Goal: Information Seeking & Learning: Find specific fact

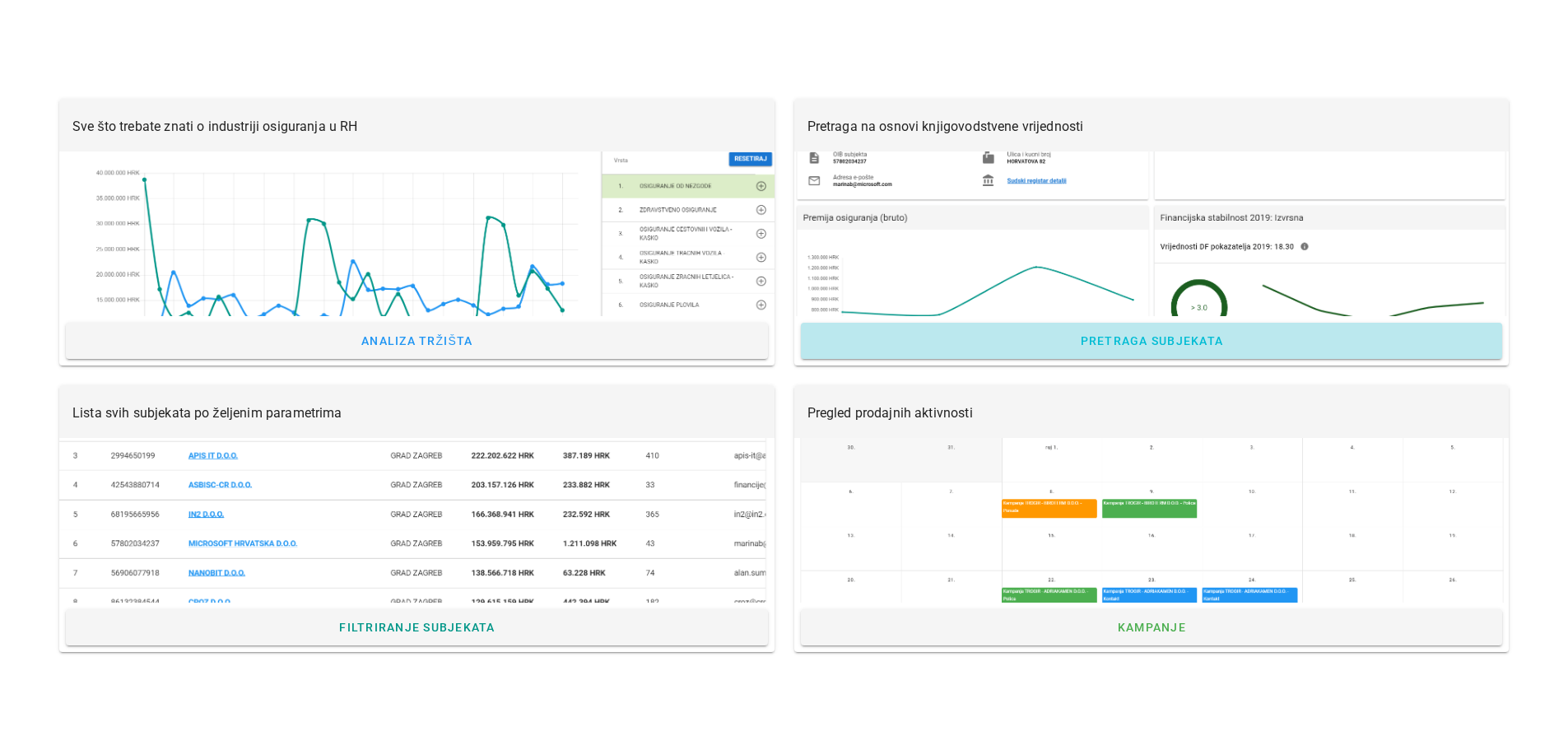
click at [1141, 340] on span "Pretraga subjekata" at bounding box center [1151, 340] width 144 height 13
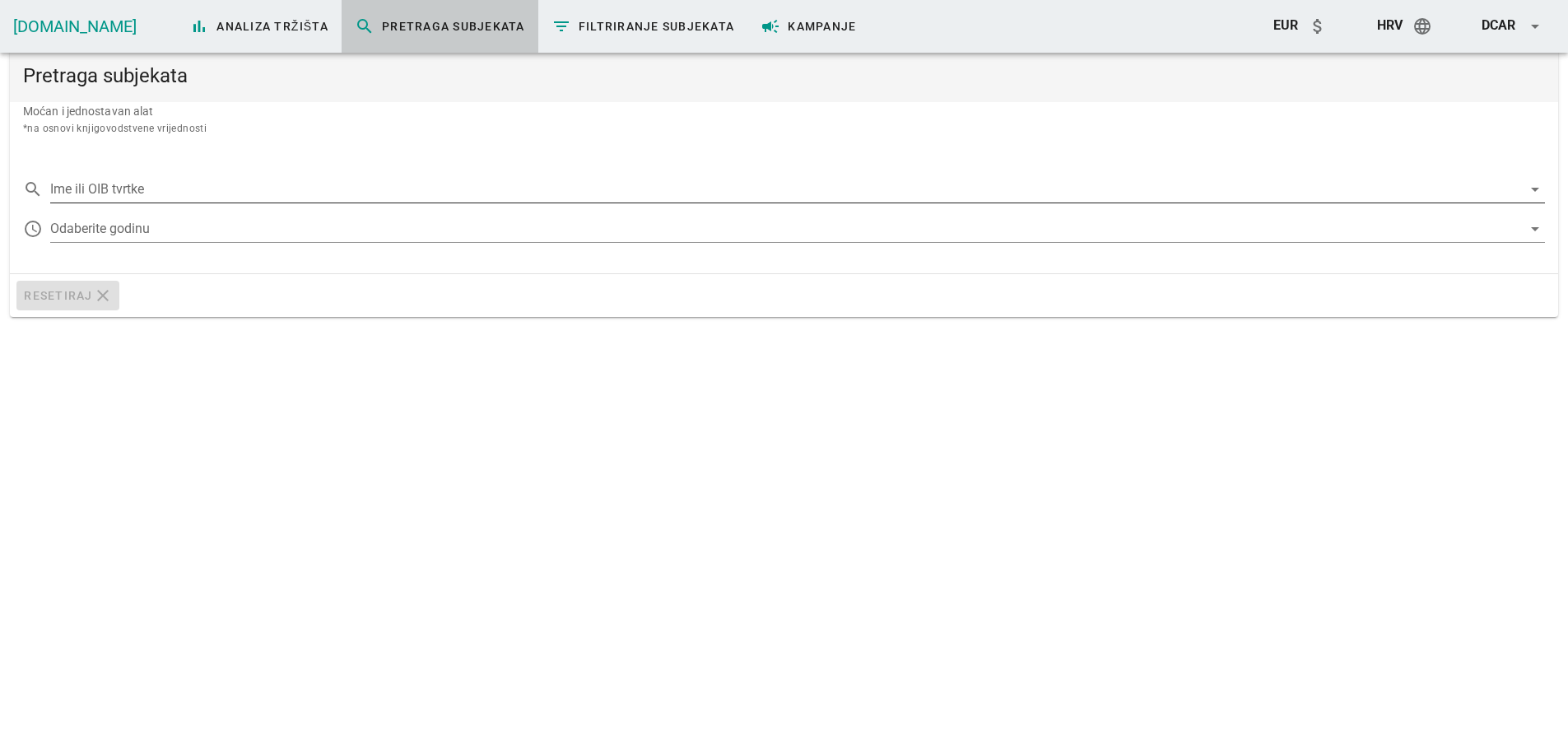
click at [164, 183] on input "Ime ili OIB tvrtke" at bounding box center [786, 189] width 1472 height 26
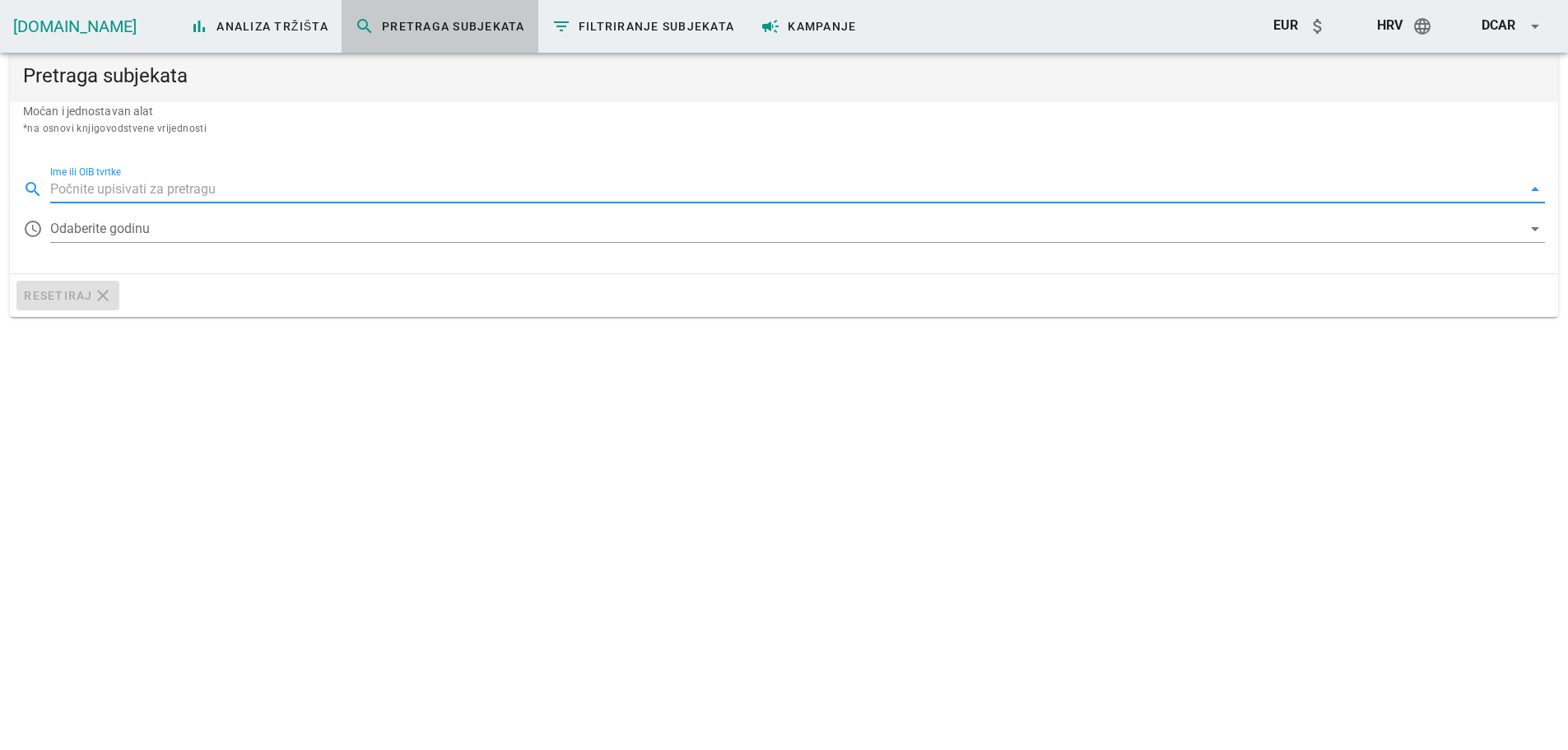
paste input "DECup d.o.o."
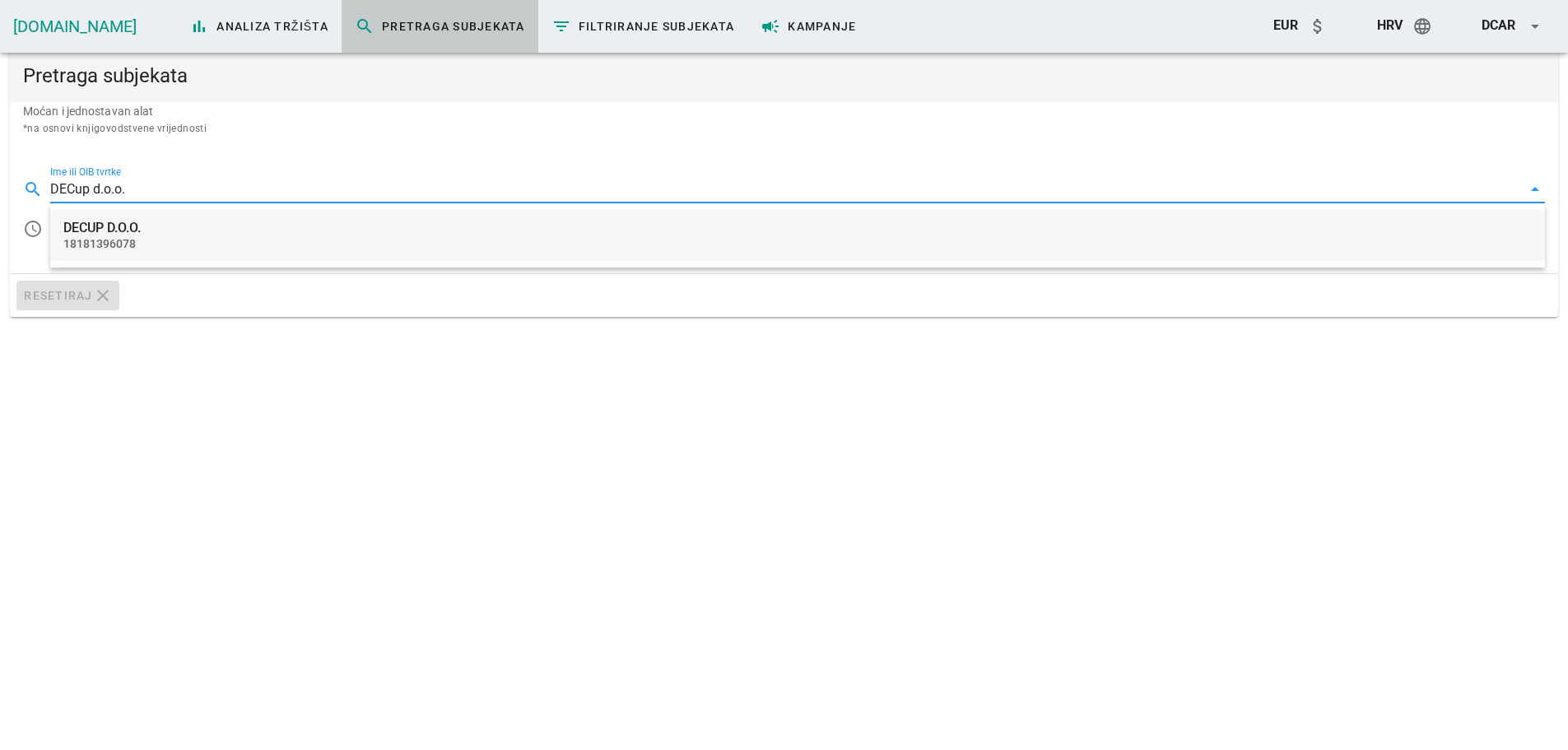
click at [143, 228] on div "DECUP D.O.O." at bounding box center [797, 227] width 1468 height 16
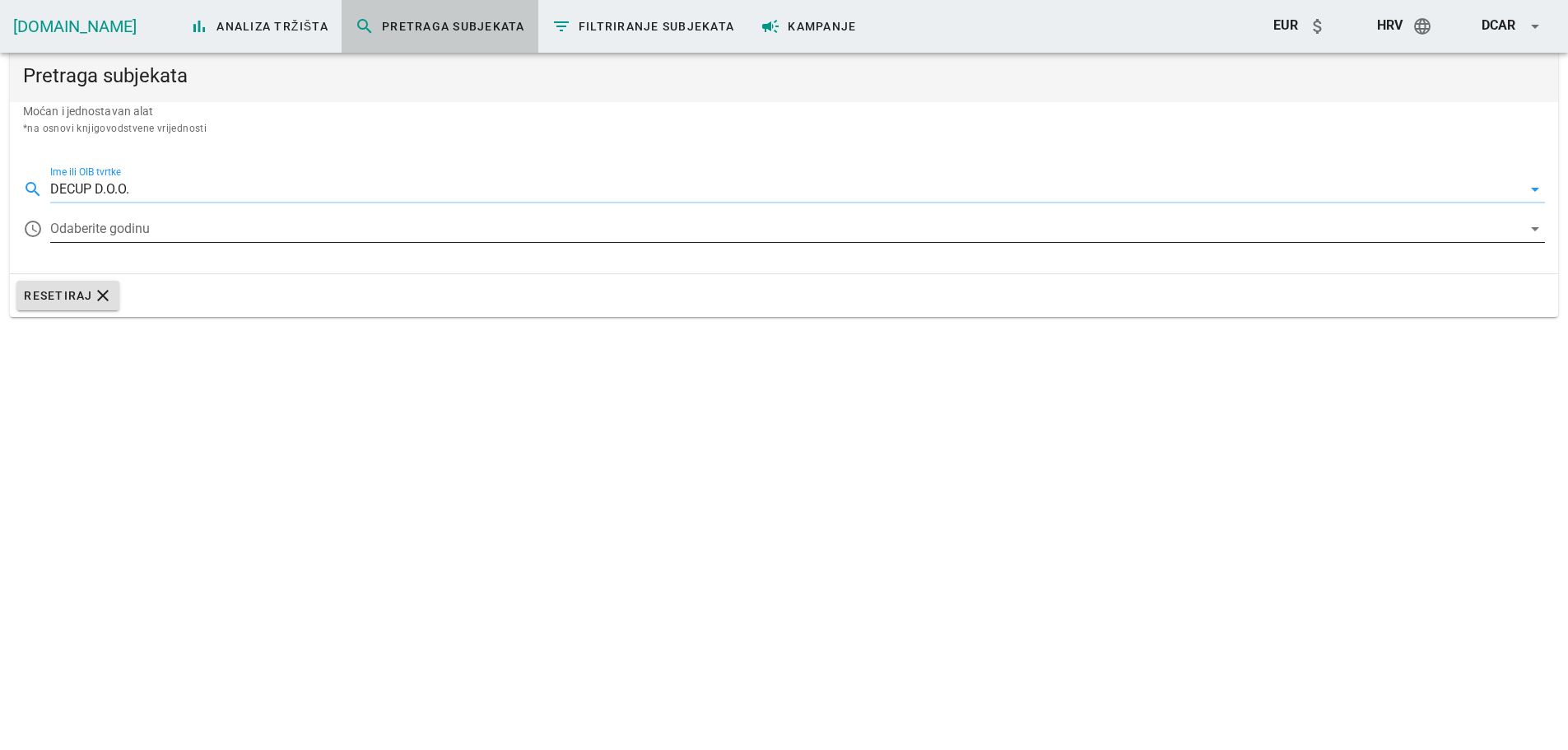
type input "DECUP D.O.O."
click at [145, 228] on div at bounding box center [786, 229] width 1472 height 26
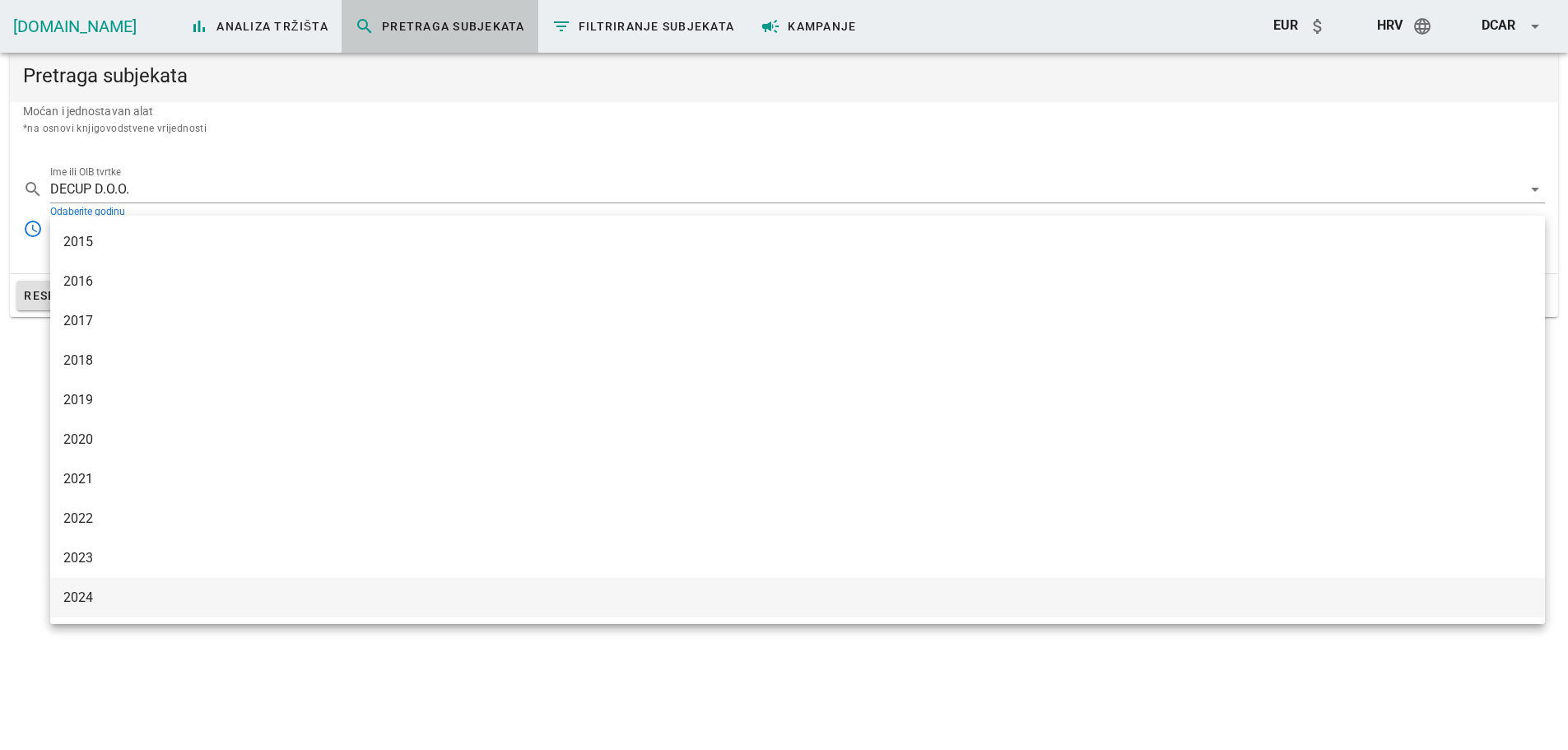
click at [93, 593] on div "2024" at bounding box center [797, 597] width 1468 height 16
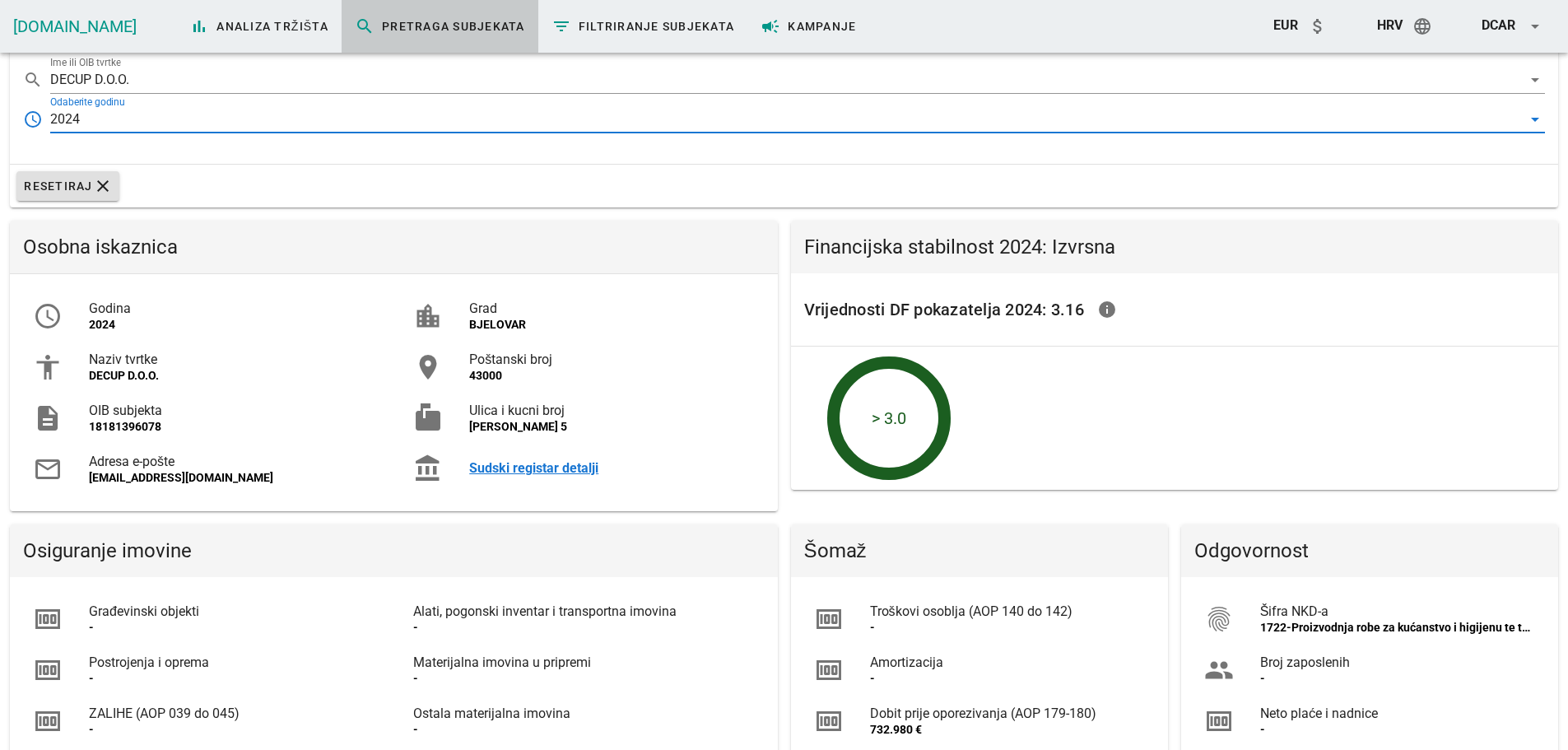
scroll to position [329, 0]
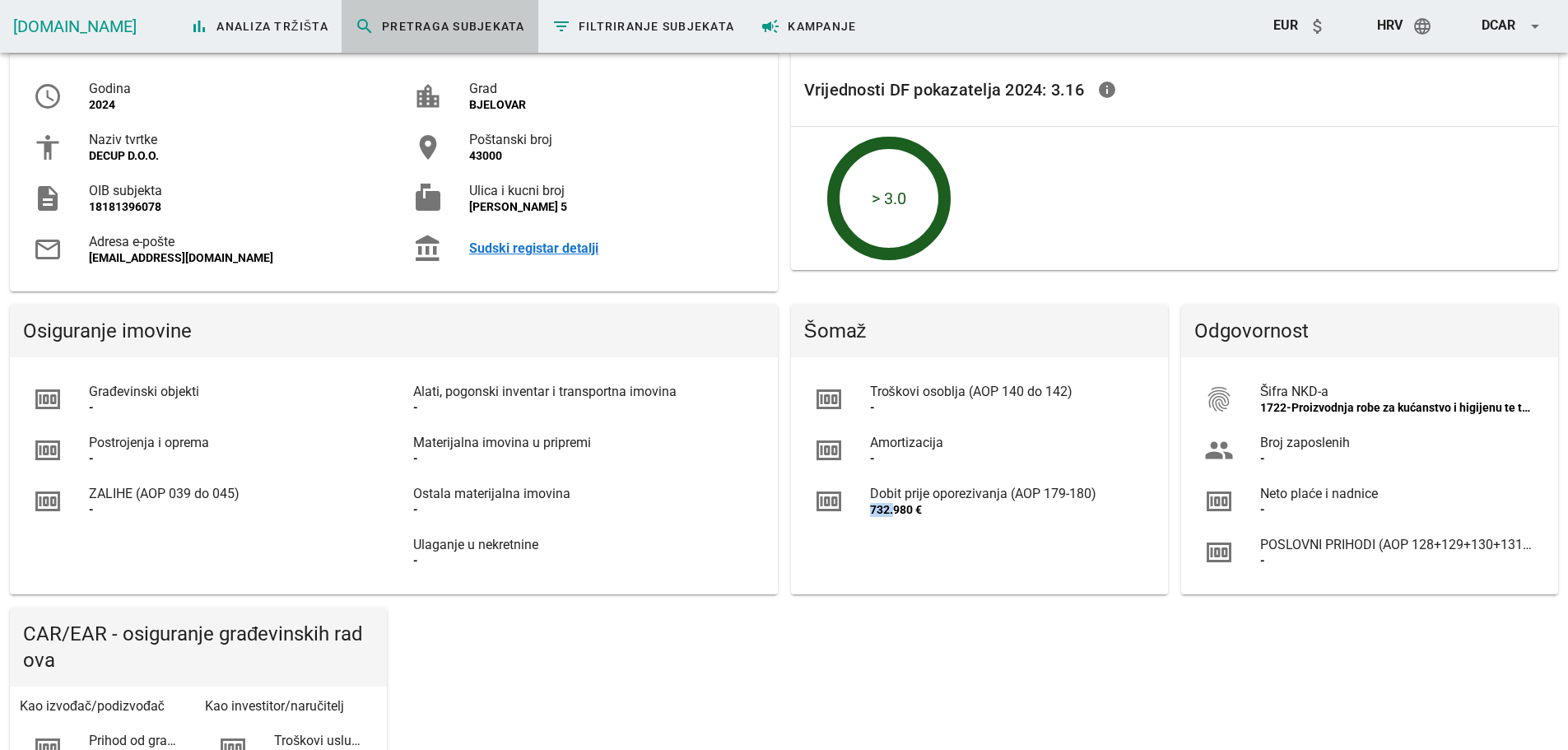
drag, startPoint x: 872, startPoint y: 508, endPoint x: 868, endPoint y: 546, distance: 38.2
click at [895, 514] on div "732.980 €" at bounding box center [1007, 510] width 275 height 14
click at [790, 615] on div "Osobna iskaznica access_time Godina 2024 accessibility Naziv tvrtke DECUP D.O.O…" at bounding box center [783, 734] width 1561 height 1480
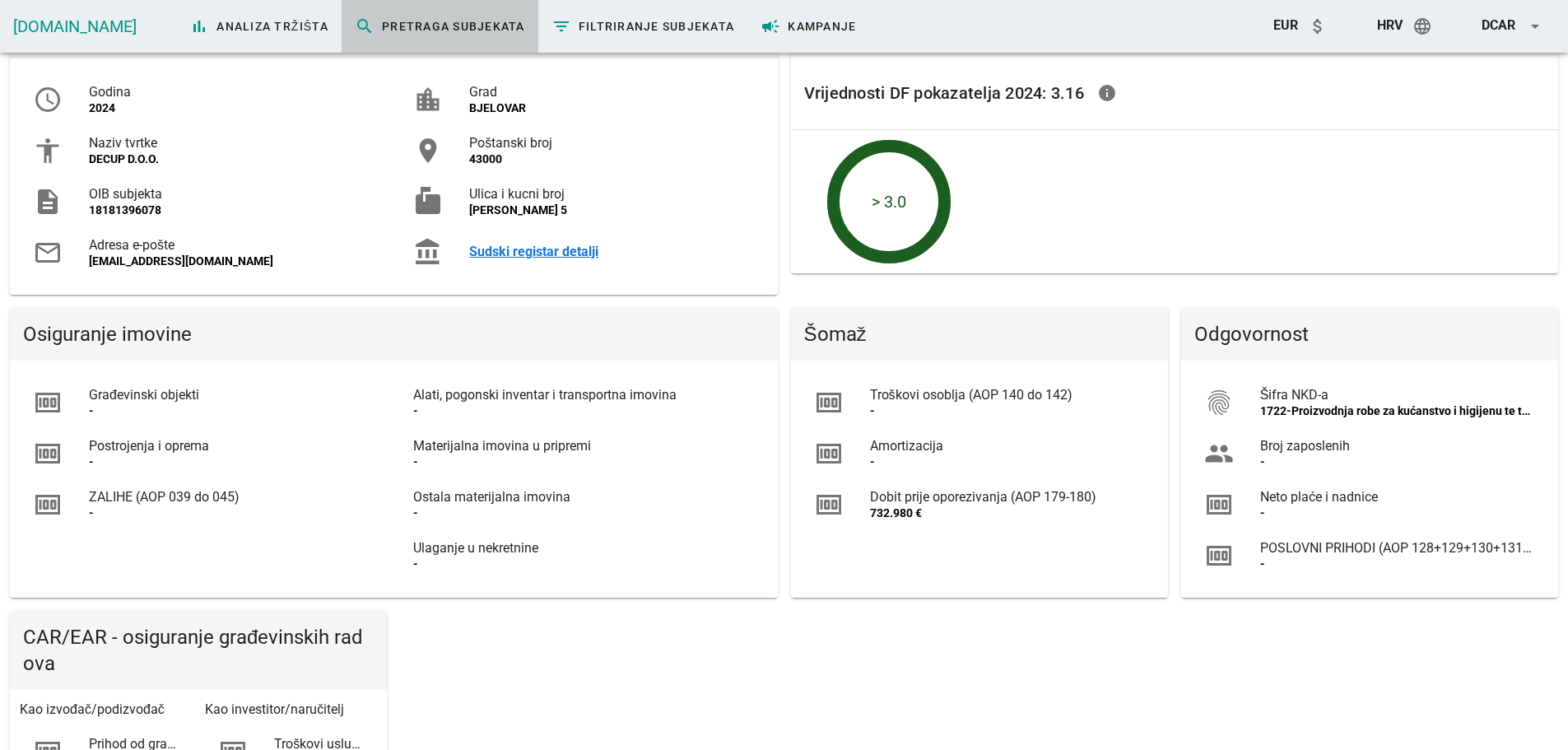
scroll to position [0, 0]
